Goal: Information Seeking & Learning: Find specific fact

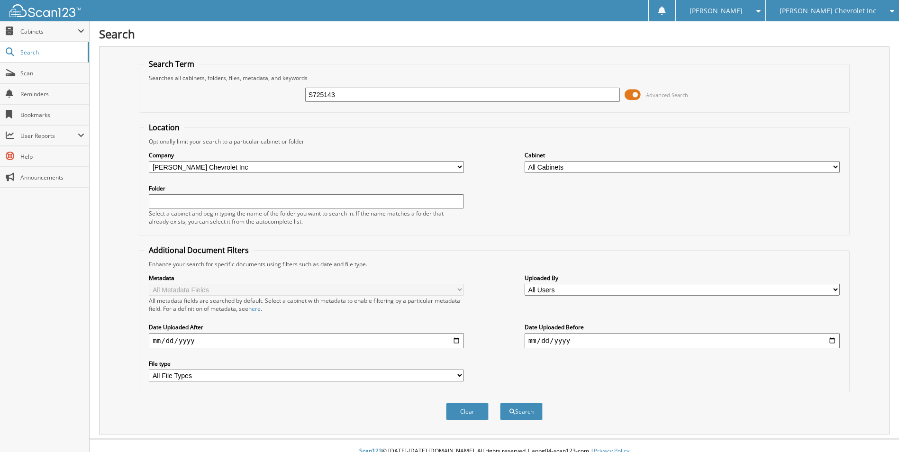
type input "S725143"
click at [500, 403] on button "Search" at bounding box center [521, 412] width 43 height 18
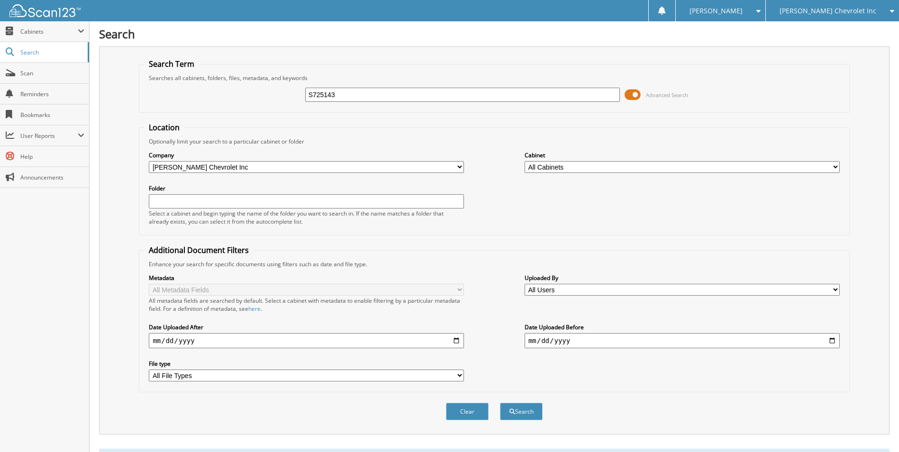
drag, startPoint x: 0, startPoint y: 0, endPoint x: 270, endPoint y: 95, distance: 285.8
click at [270, 95] on div "S725143 Advanced Search" at bounding box center [494, 95] width 700 height 26
type input "S7256143"
click at [500, 403] on button "Search" at bounding box center [521, 412] width 43 height 18
drag, startPoint x: 378, startPoint y: 109, endPoint x: 365, endPoint y: 103, distance: 14.0
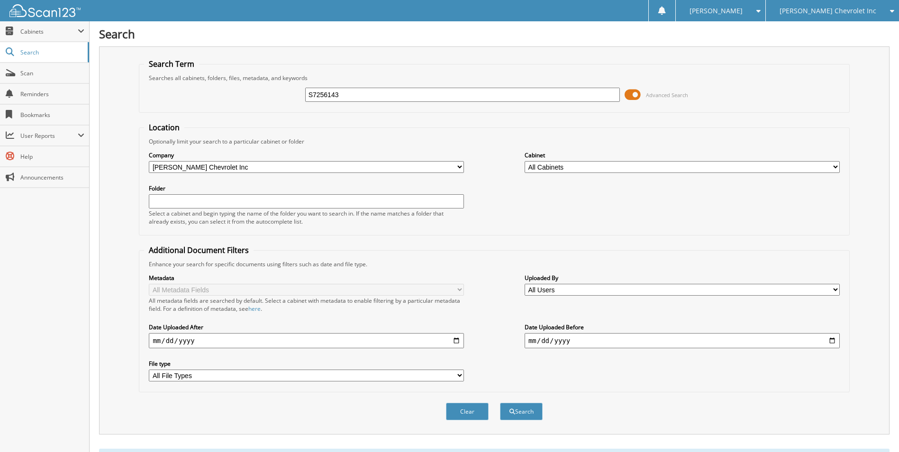
click at [368, 105] on fieldset "Search Term Searches all cabinets, folders, files, metadata, and keywords S7256…" at bounding box center [494, 86] width 710 height 54
drag, startPoint x: 359, startPoint y: 95, endPoint x: 287, endPoint y: 90, distance: 72.2
click at [287, 90] on div "S7256143 Advanced Search" at bounding box center [494, 95] width 700 height 26
click at [357, 97] on input "S7256143" at bounding box center [462, 95] width 315 height 14
drag, startPoint x: 357, startPoint y: 96, endPoint x: 238, endPoint y: 78, distance: 119.8
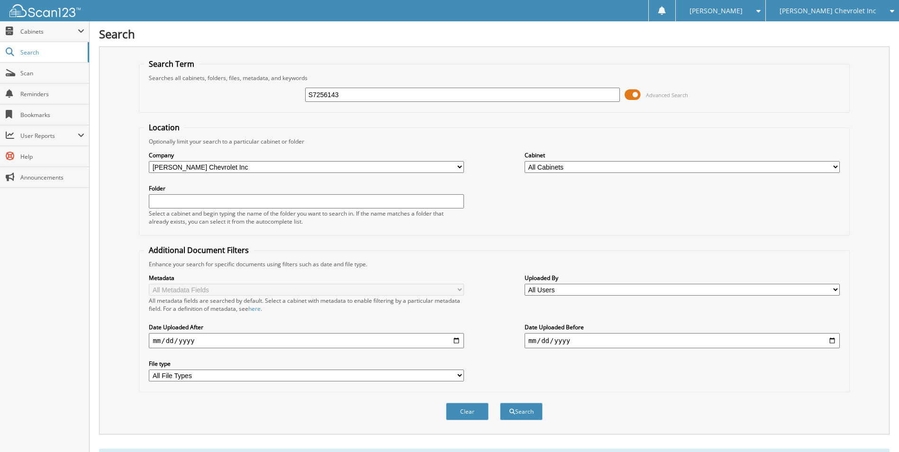
click at [238, 78] on fieldset "Search Term Searches all cabinets, folders, files, metadata, and keywords S7256…" at bounding box center [494, 86] width 710 height 54
type input "256143"
click at [500, 403] on button "Search" at bounding box center [521, 412] width 43 height 18
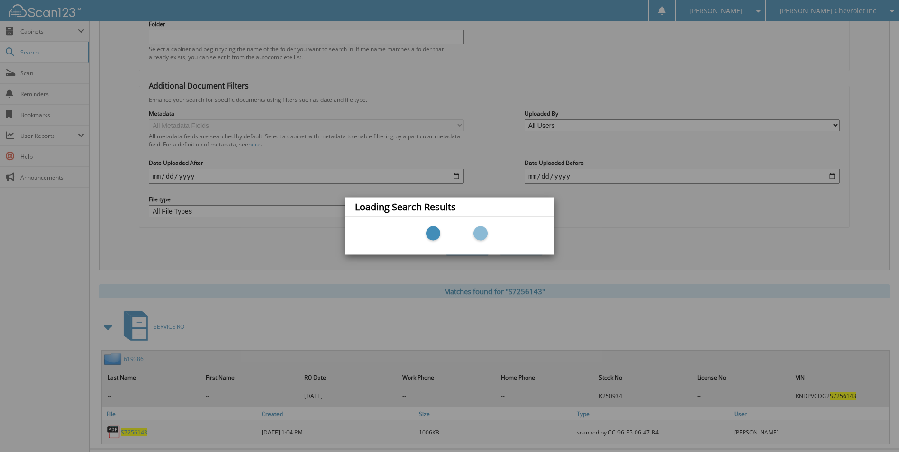
scroll to position [186, 0]
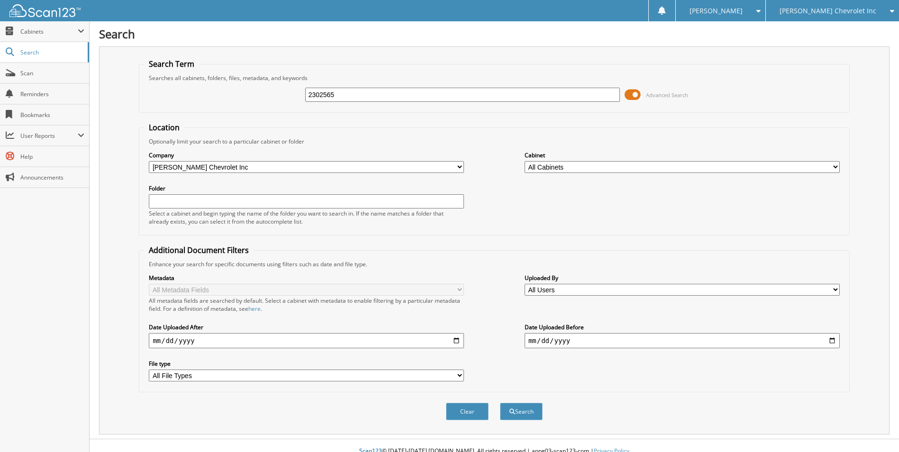
type input "2302565"
click at [500, 403] on button "Search" at bounding box center [521, 412] width 43 height 18
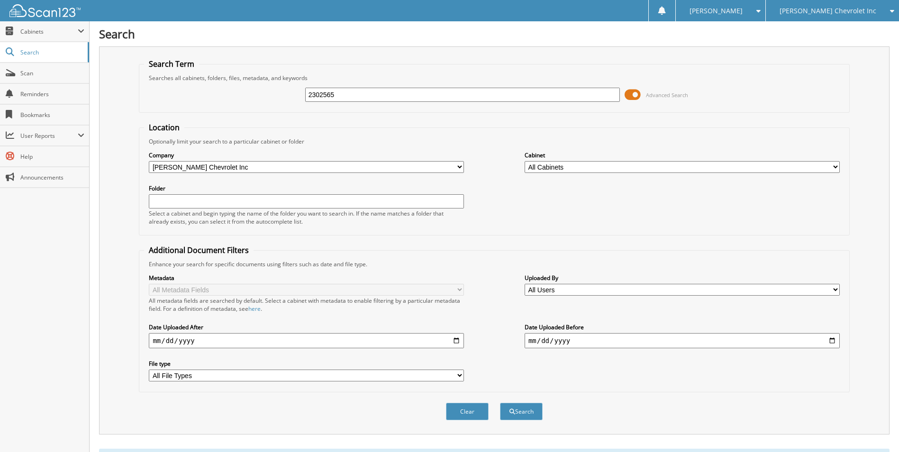
drag, startPoint x: 345, startPoint y: 93, endPoint x: 266, endPoint y: 109, distance: 80.2
click at [275, 99] on div "2302565 Advanced Search" at bounding box center [494, 95] width 700 height 26
type input "230265"
click at [500, 403] on button "Search" at bounding box center [521, 412] width 43 height 18
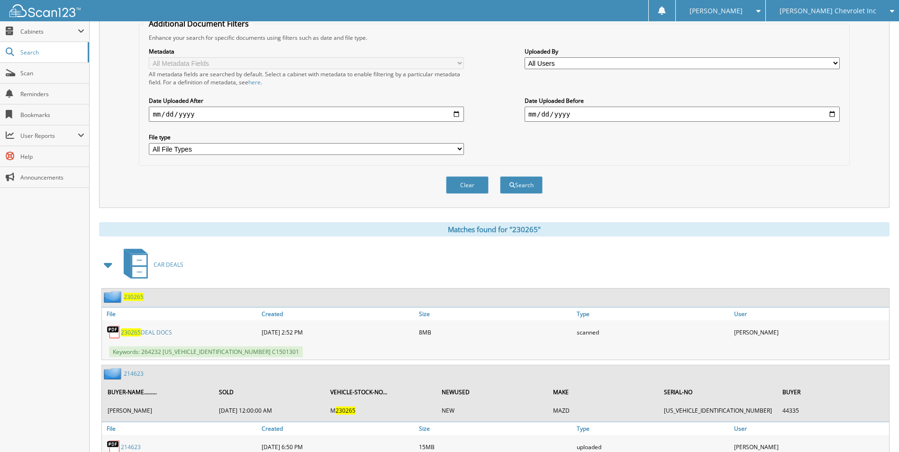
scroll to position [332, 0]
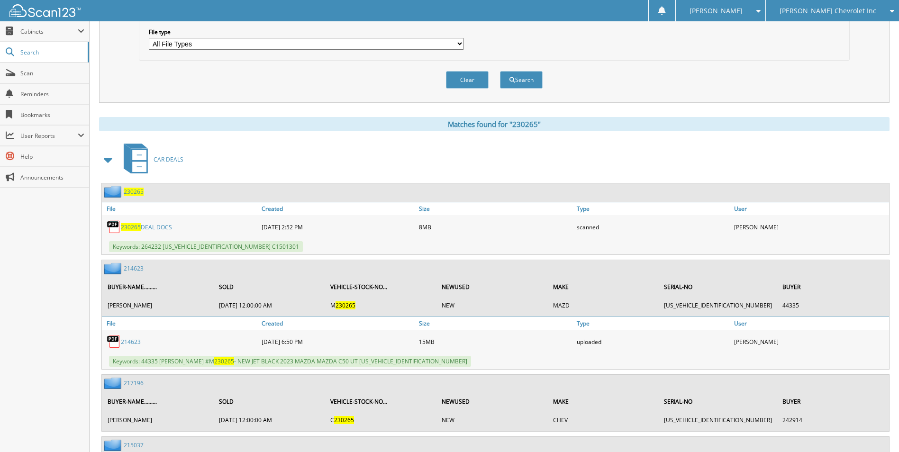
click at [134, 189] on span "230265" at bounding box center [134, 192] width 20 height 8
